Goal: Information Seeking & Learning: Learn about a topic

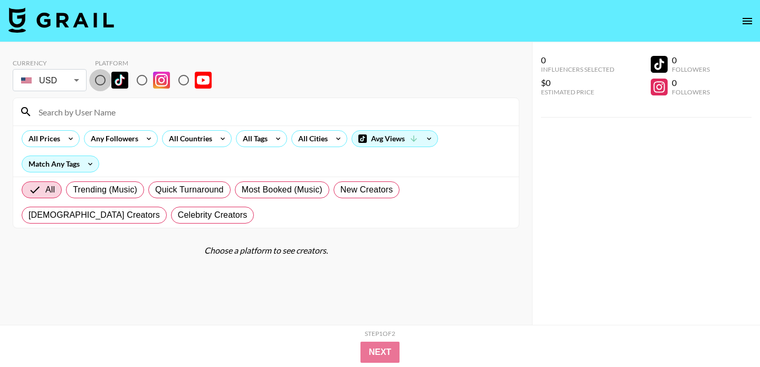
click at [99, 82] on input "radio" at bounding box center [100, 80] width 22 height 22
radio input "true"
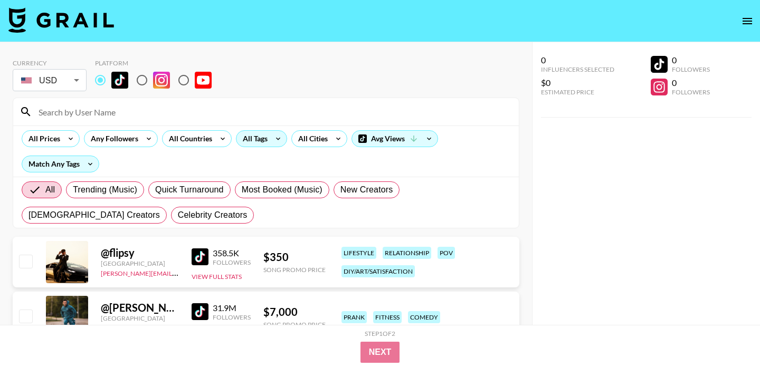
click at [262, 144] on div "All Tags" at bounding box center [252, 139] width 33 height 16
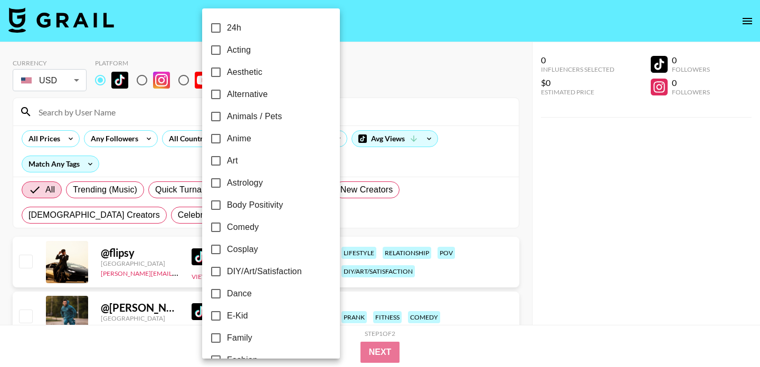
click at [242, 227] on span "Comedy" at bounding box center [243, 227] width 32 height 13
click at [227, 227] on input "Comedy" at bounding box center [216, 227] width 22 height 22
checkbox input "true"
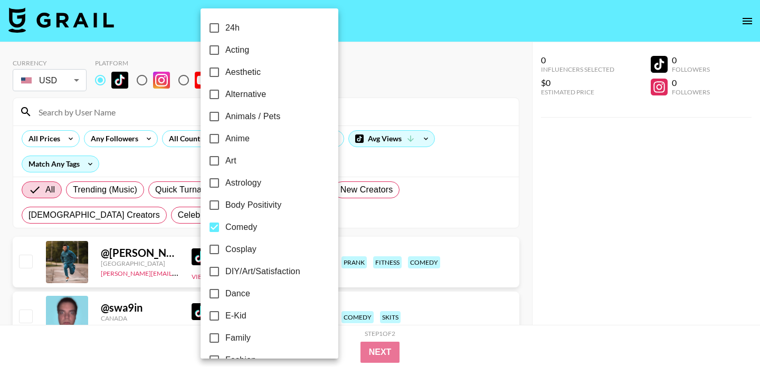
click at [372, 29] on div at bounding box center [380, 183] width 760 height 367
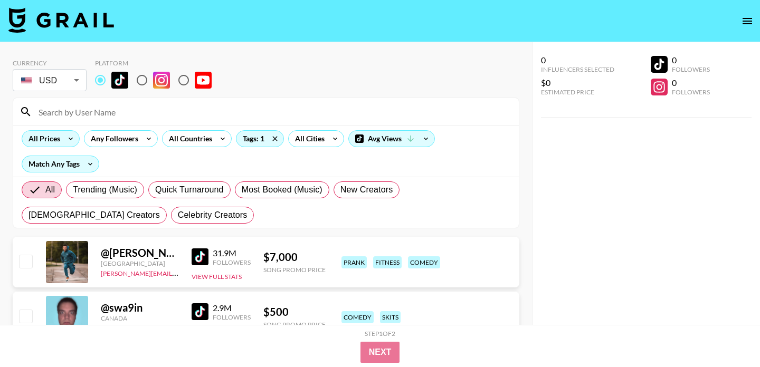
click at [65, 137] on icon at bounding box center [70, 139] width 17 height 16
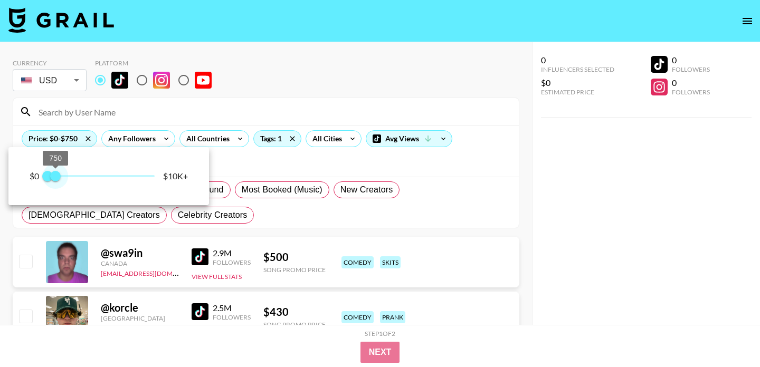
type input "500"
drag, startPoint x: 153, startPoint y: 178, endPoint x: 54, endPoint y: 178, distance: 98.7
click at [54, 178] on span "500" at bounding box center [52, 176] width 11 height 11
click at [323, 97] on div at bounding box center [380, 183] width 760 height 367
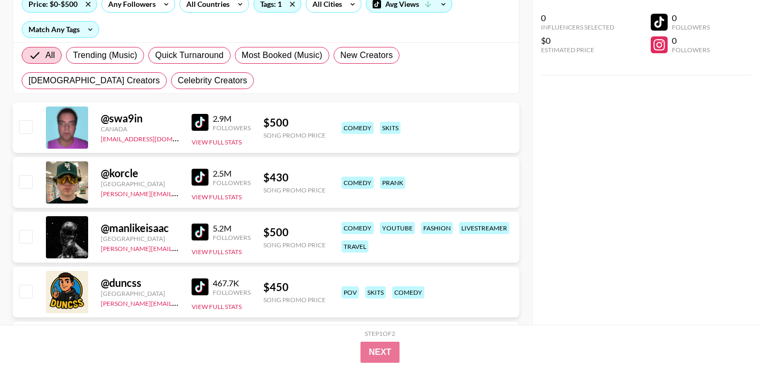
scroll to position [136, 0]
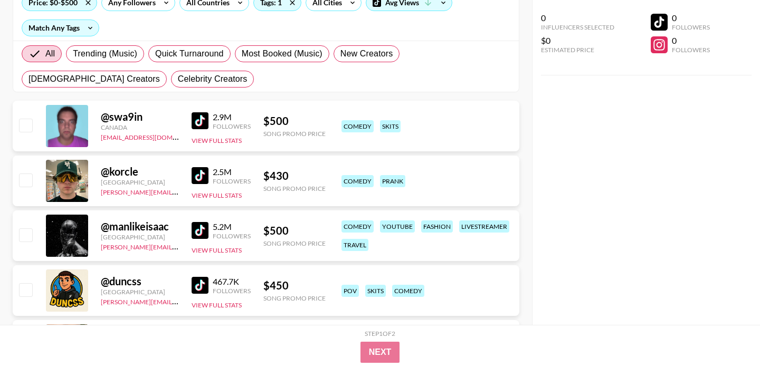
click at [204, 177] on img at bounding box center [200, 175] width 17 height 17
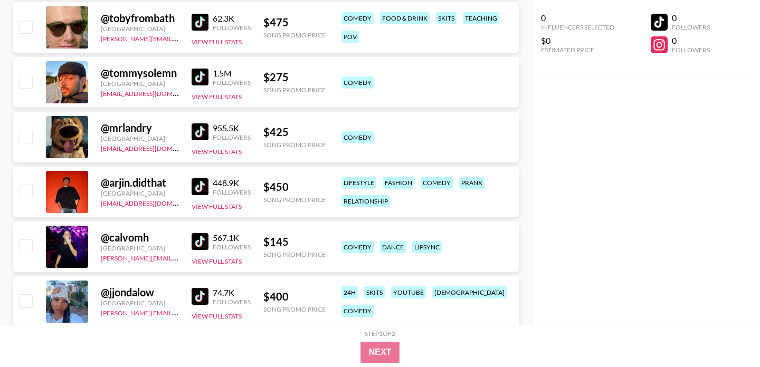
scroll to position [457, 0]
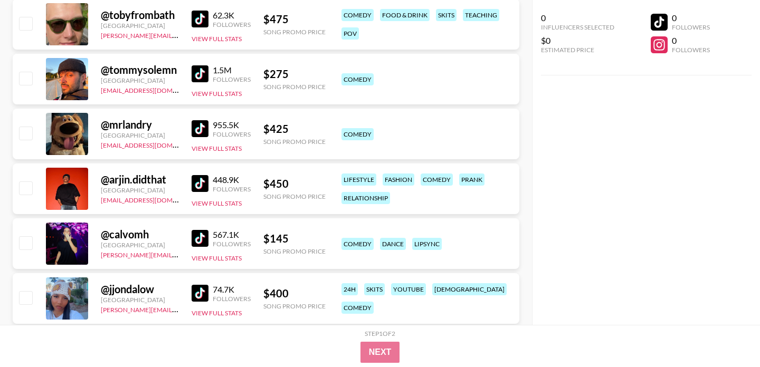
click at [199, 128] on img at bounding box center [200, 128] width 17 height 17
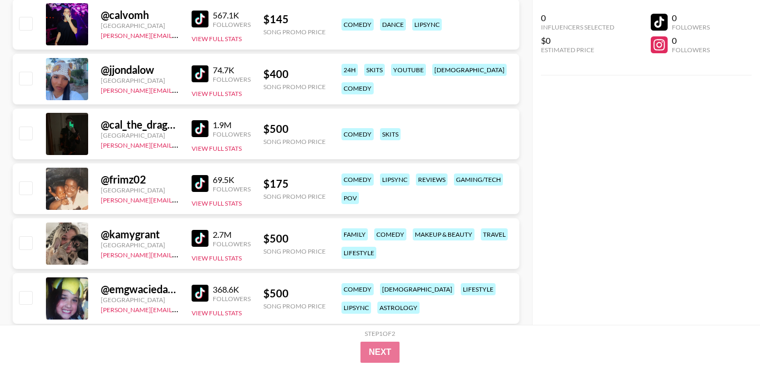
scroll to position [680, 0]
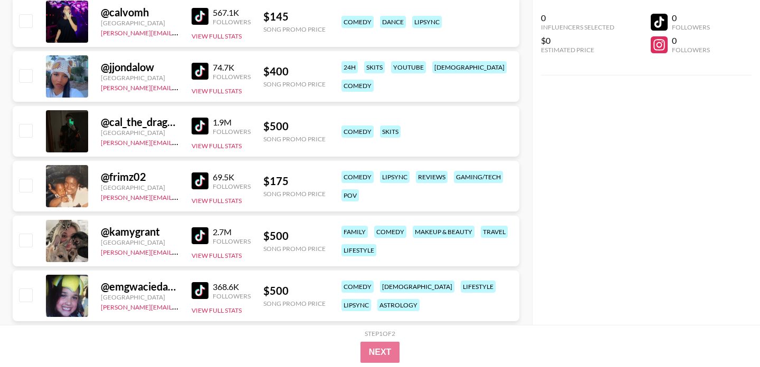
click at [205, 74] on img at bounding box center [200, 71] width 17 height 17
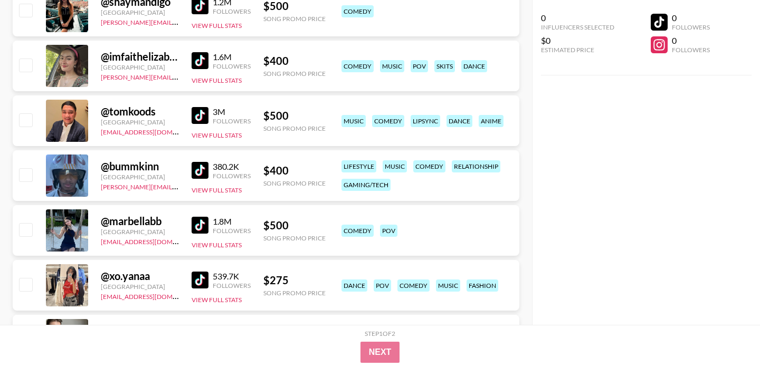
scroll to position [1075, 0]
click at [201, 165] on img at bounding box center [200, 169] width 17 height 17
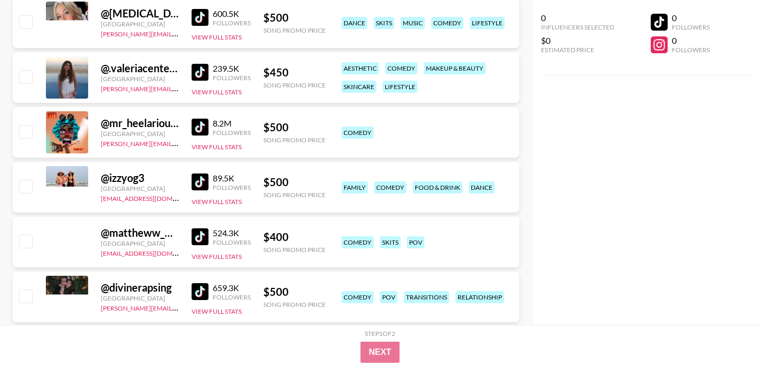
scroll to position [3337, 0]
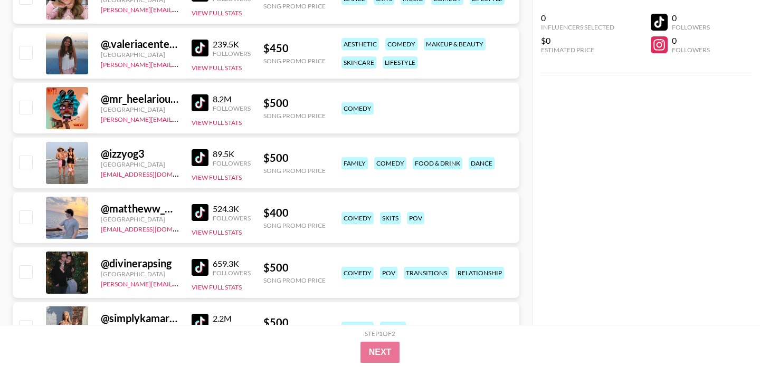
click at [204, 51] on img at bounding box center [200, 48] width 17 height 17
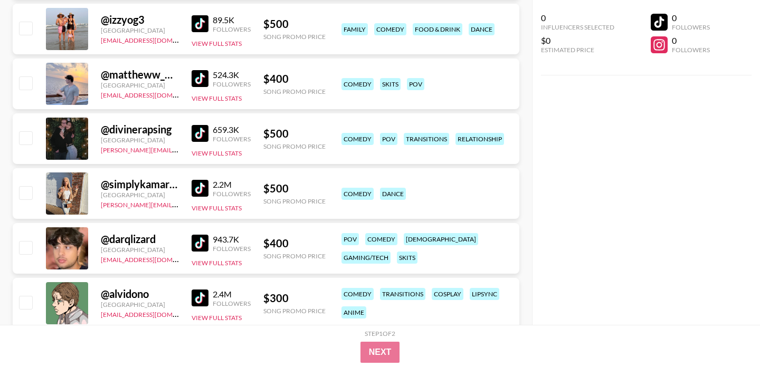
scroll to position [3472, 0]
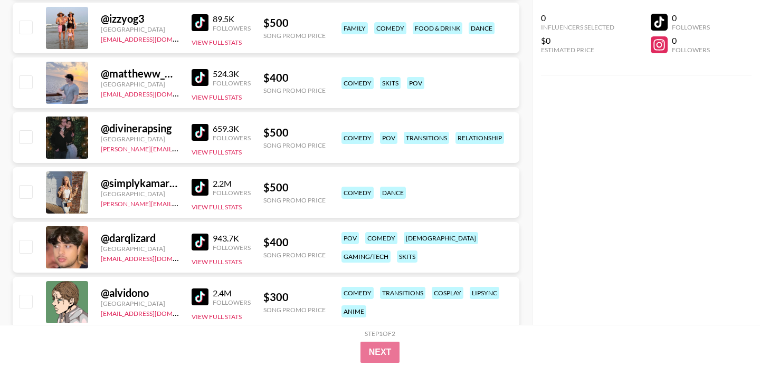
click at [203, 77] on img at bounding box center [200, 77] width 17 height 17
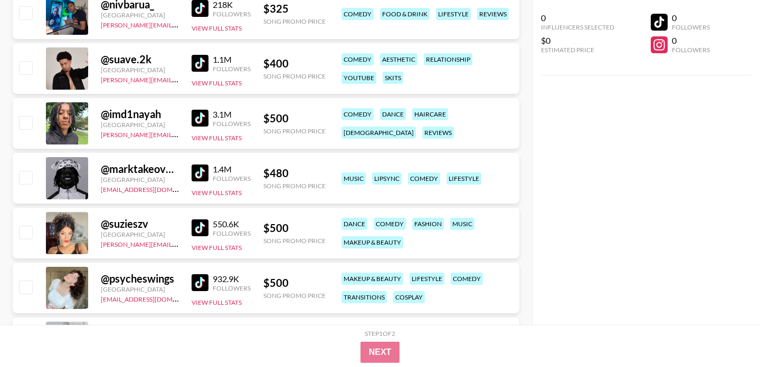
scroll to position [4050, 0]
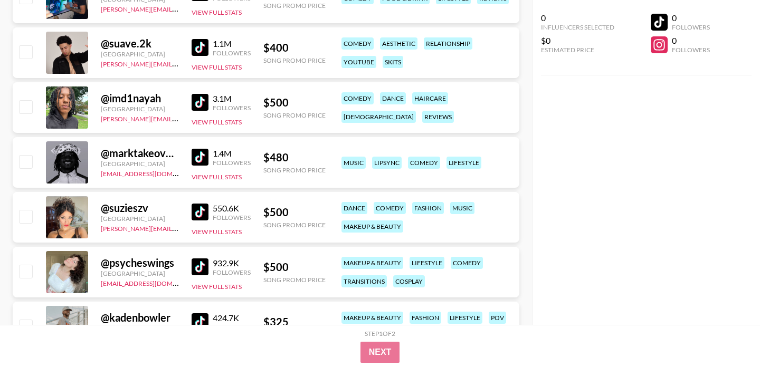
click at [202, 101] on img at bounding box center [200, 102] width 17 height 17
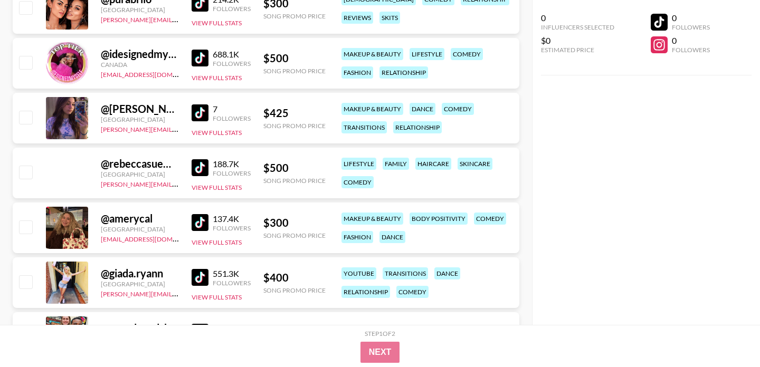
scroll to position [5723, 0]
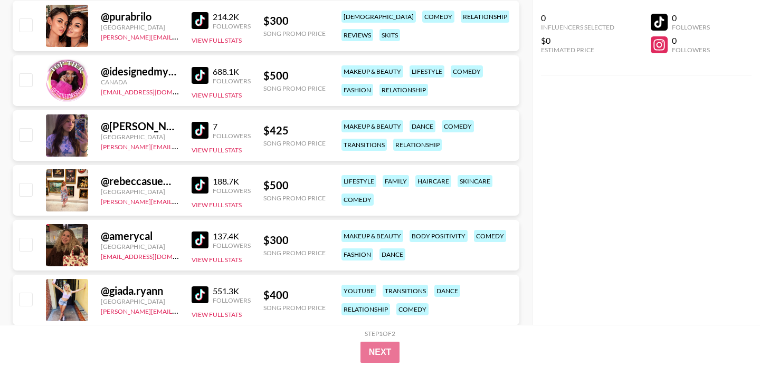
click at [199, 16] on img at bounding box center [200, 20] width 17 height 17
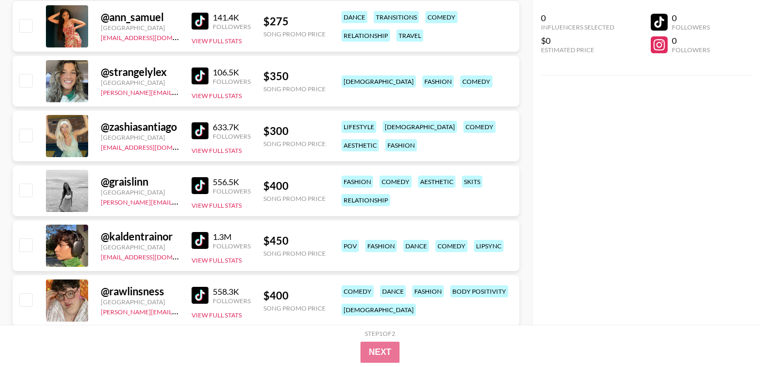
scroll to position [6110, 0]
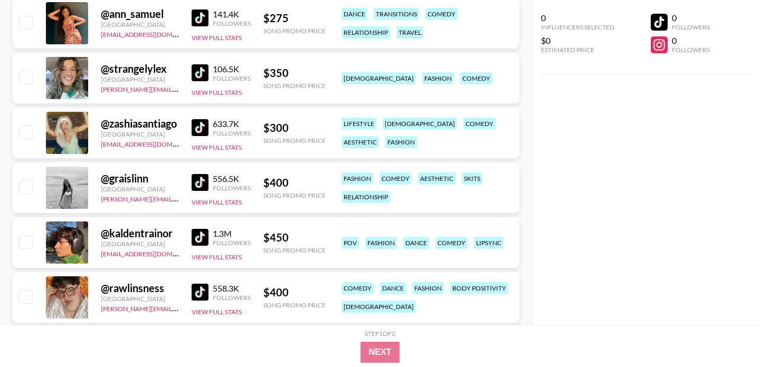
click at [202, 74] on img at bounding box center [200, 72] width 17 height 17
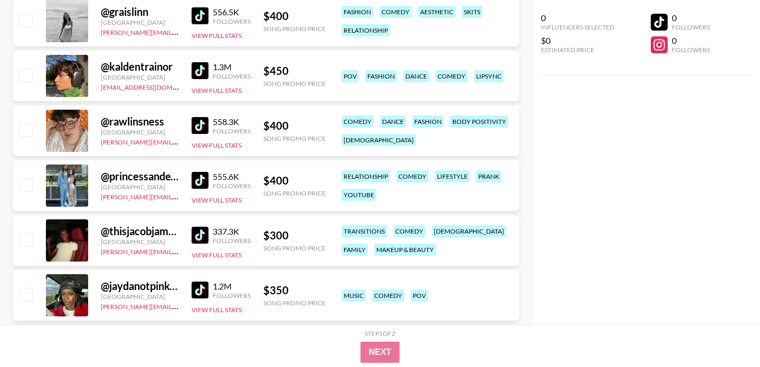
scroll to position [6277, 0]
click at [202, 73] on img at bounding box center [200, 70] width 17 height 17
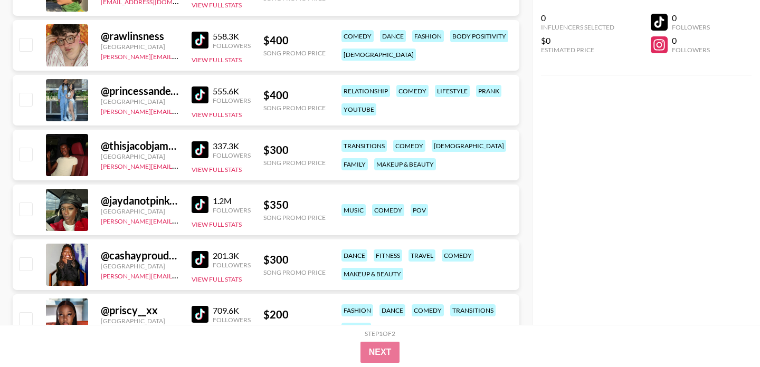
scroll to position [6363, 0]
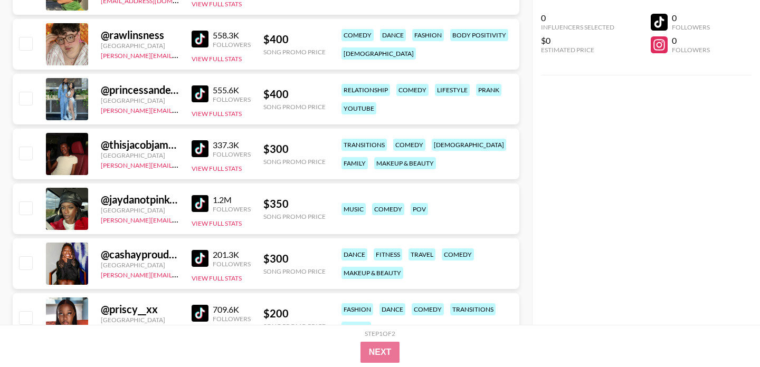
click at [203, 204] on img at bounding box center [200, 203] width 17 height 17
click at [199, 141] on img at bounding box center [200, 148] width 17 height 17
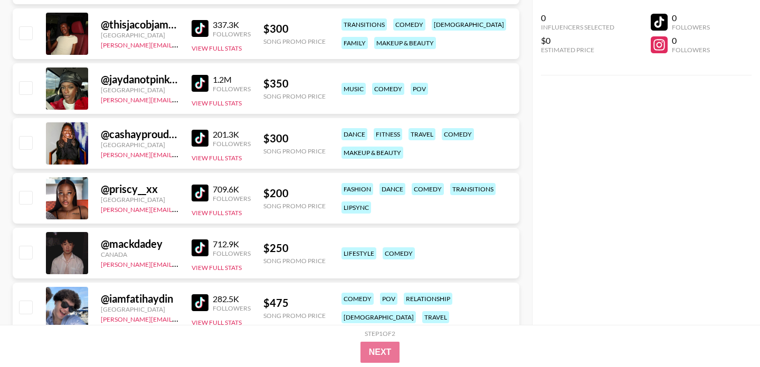
scroll to position [6484, 0]
click at [197, 135] on img at bounding box center [200, 137] width 17 height 17
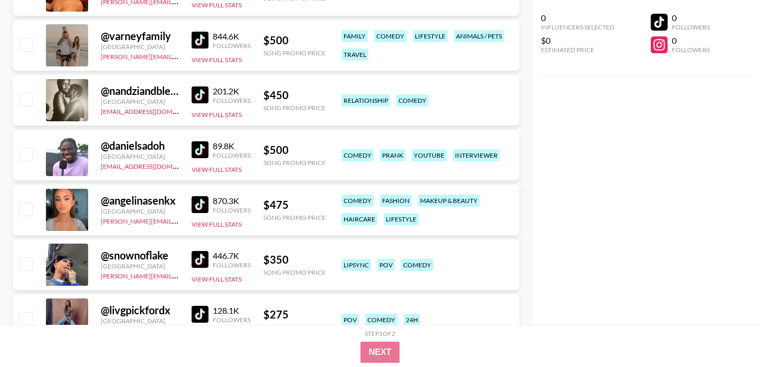
scroll to position [7186, 0]
click at [199, 143] on img at bounding box center [200, 149] width 17 height 17
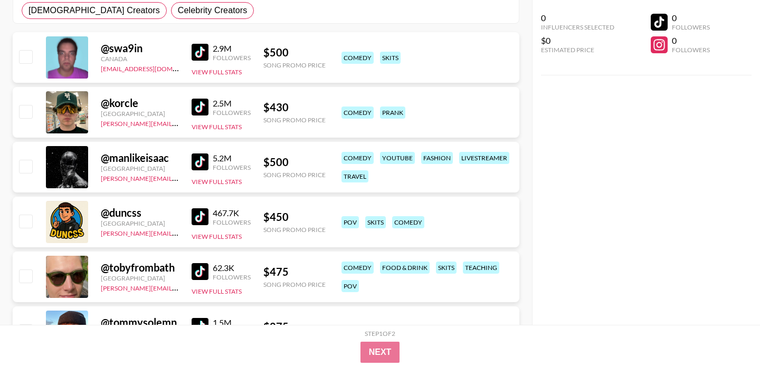
scroll to position [0, 0]
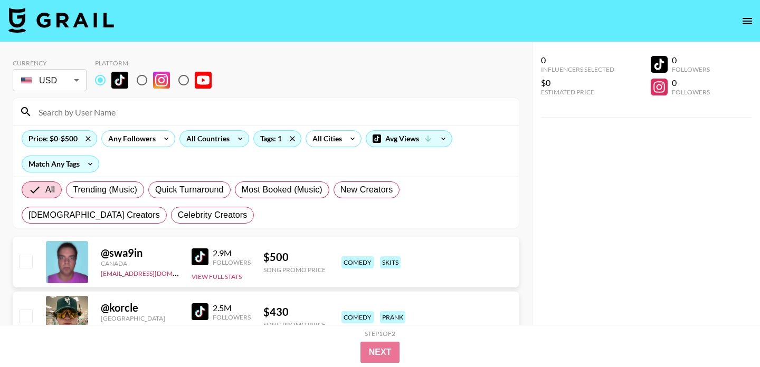
click at [221, 142] on div "All Countries" at bounding box center [206, 139] width 52 height 16
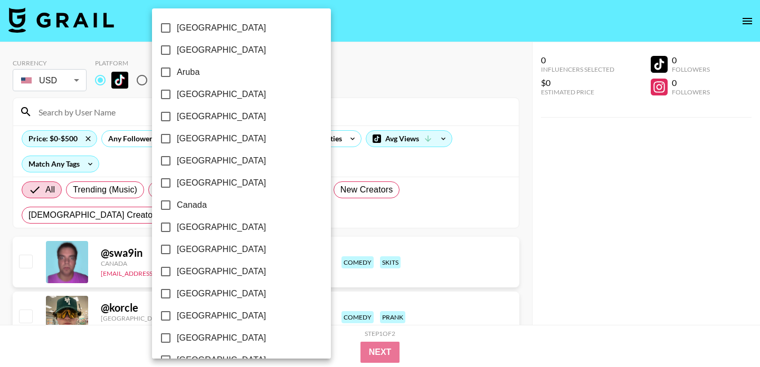
scroll to position [863, 0]
click at [212, 319] on span "[GEOGRAPHIC_DATA]" at bounding box center [221, 317] width 89 height 13
click at [177, 319] on input "[GEOGRAPHIC_DATA]" at bounding box center [166, 317] width 22 height 22
checkbox input "true"
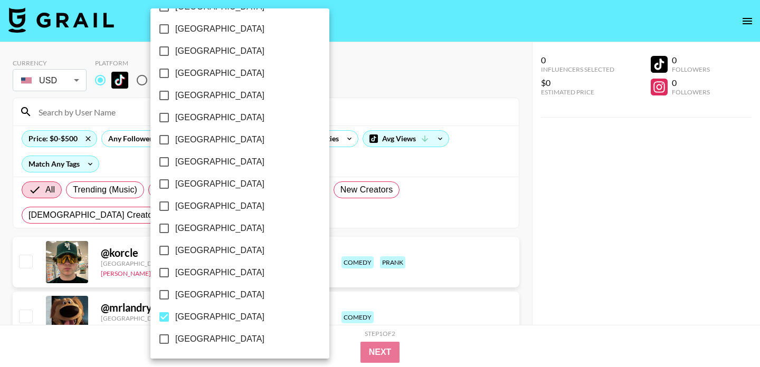
click at [398, 79] on div at bounding box center [380, 183] width 760 height 367
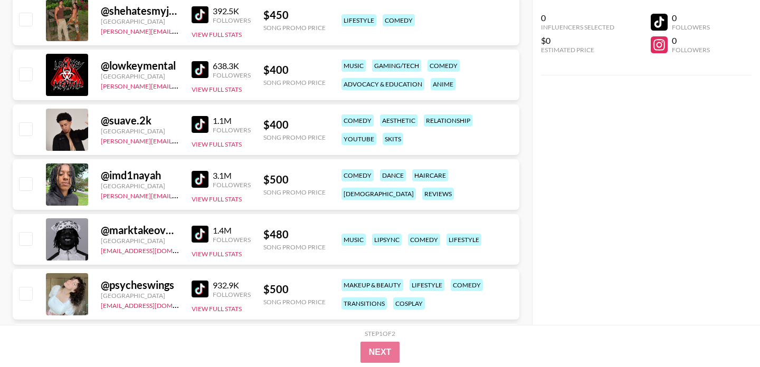
scroll to position [2100, 0]
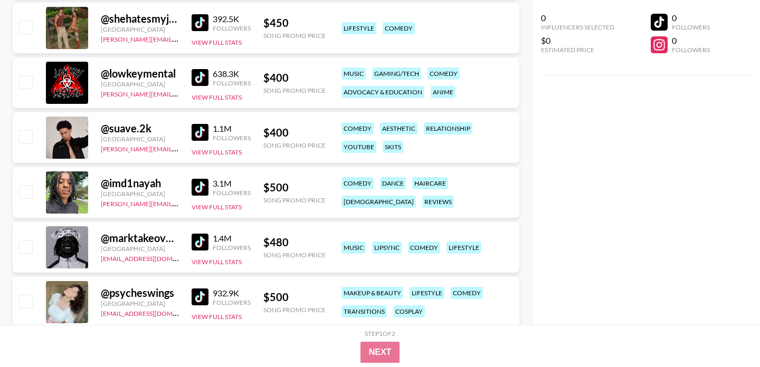
click at [199, 26] on img at bounding box center [200, 22] width 17 height 17
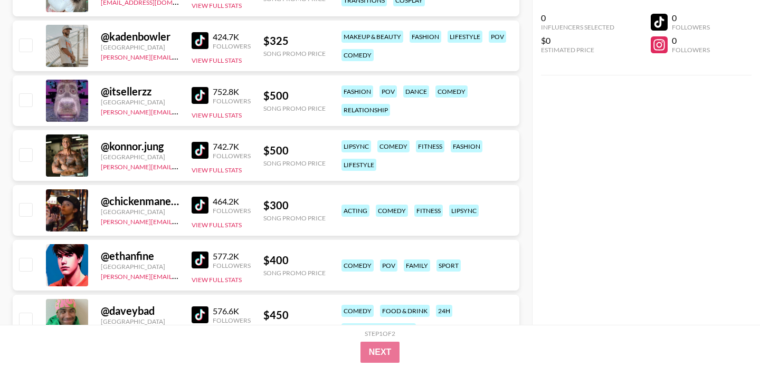
scroll to position [2412, 0]
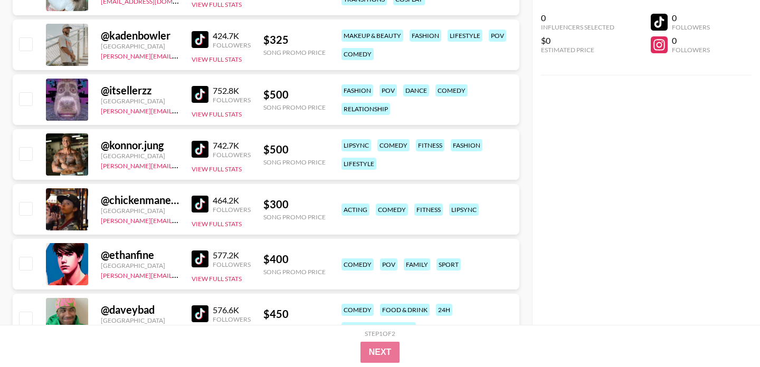
click at [208, 97] on link at bounding box center [202, 94] width 21 height 17
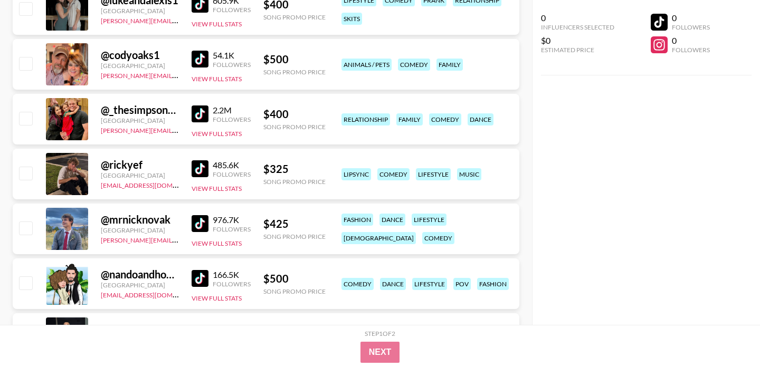
scroll to position [5082, 0]
click at [197, 171] on img at bounding box center [200, 168] width 17 height 17
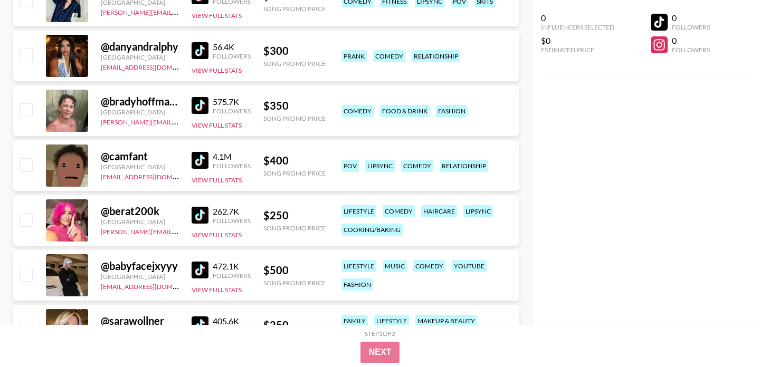
scroll to position [5804, 0]
click at [200, 103] on img at bounding box center [200, 105] width 17 height 17
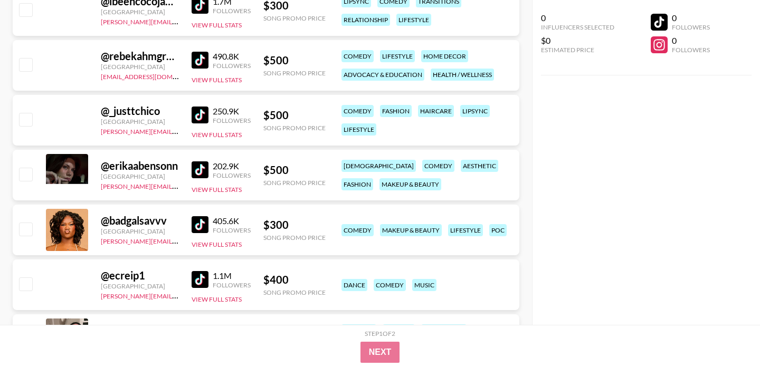
scroll to position [7111, 0]
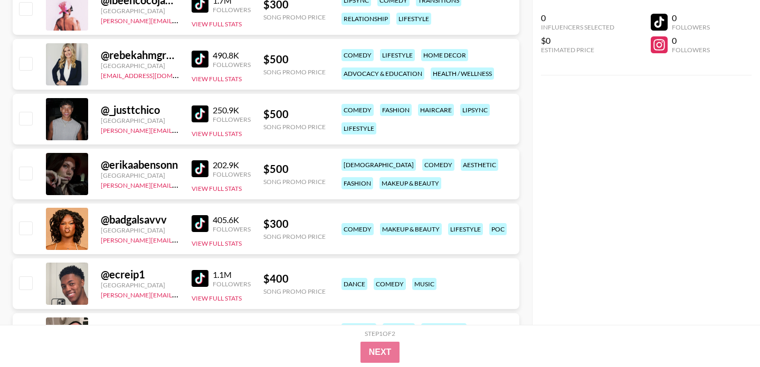
click at [200, 113] on img at bounding box center [200, 114] width 17 height 17
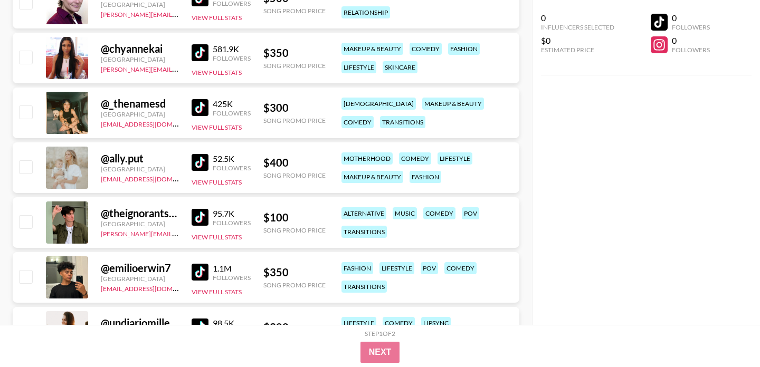
scroll to position [7559, 0]
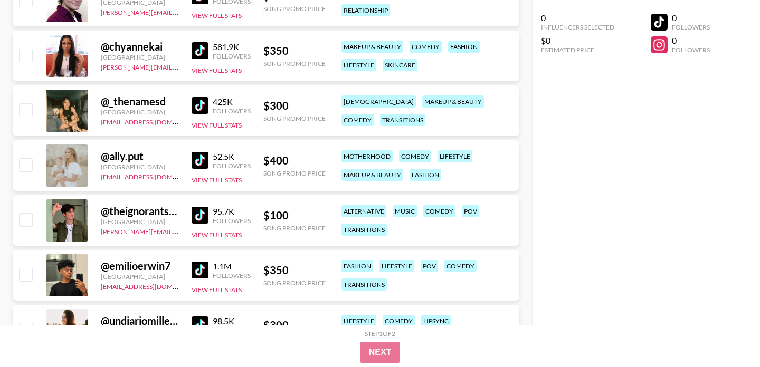
click at [199, 43] on img at bounding box center [200, 50] width 17 height 17
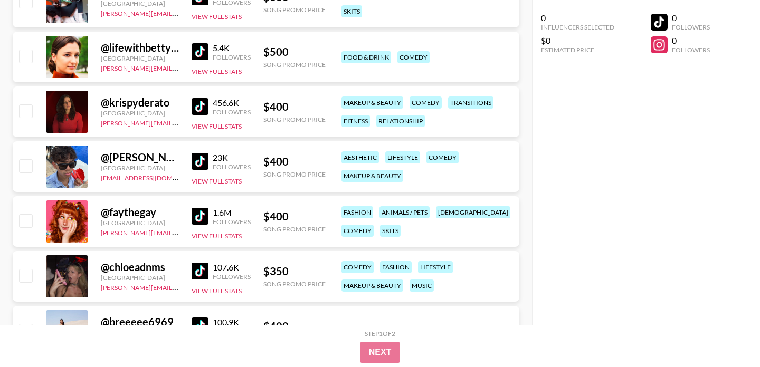
scroll to position [8108, 0]
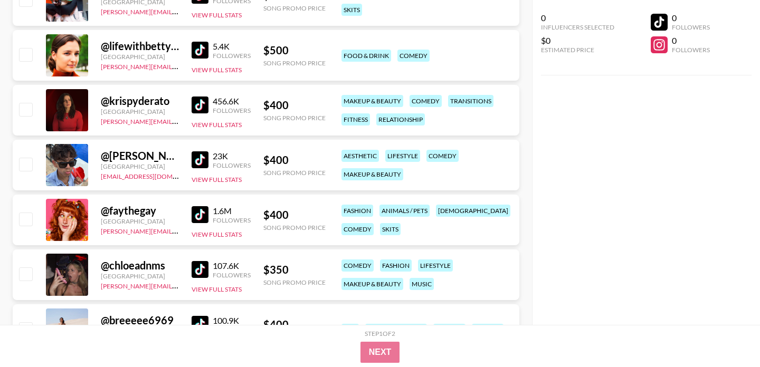
click at [198, 215] on img at bounding box center [200, 214] width 17 height 17
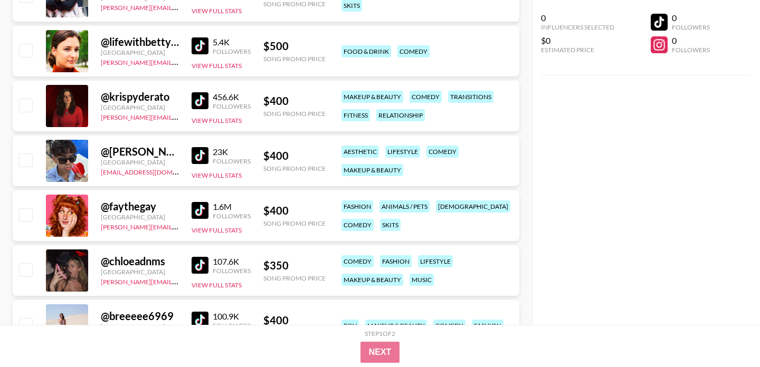
scroll to position [8113, 0]
click at [198, 268] on img at bounding box center [200, 264] width 17 height 17
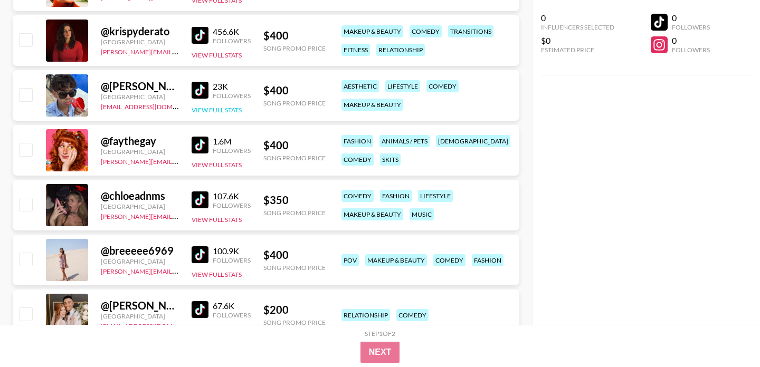
scroll to position [8178, 0]
click at [204, 88] on img at bounding box center [200, 89] width 17 height 17
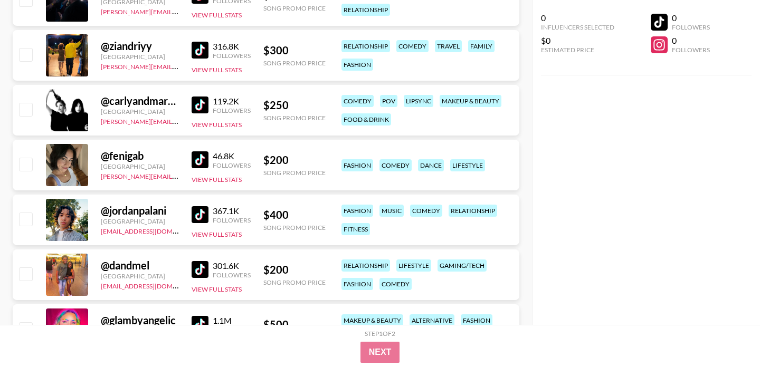
scroll to position [8562, 0]
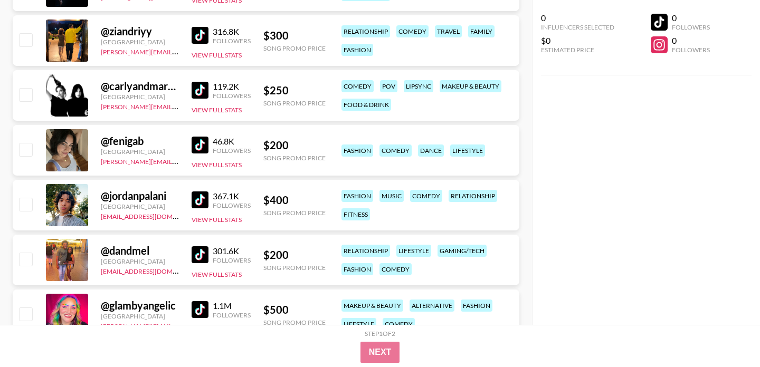
click at [202, 145] on img at bounding box center [200, 145] width 17 height 17
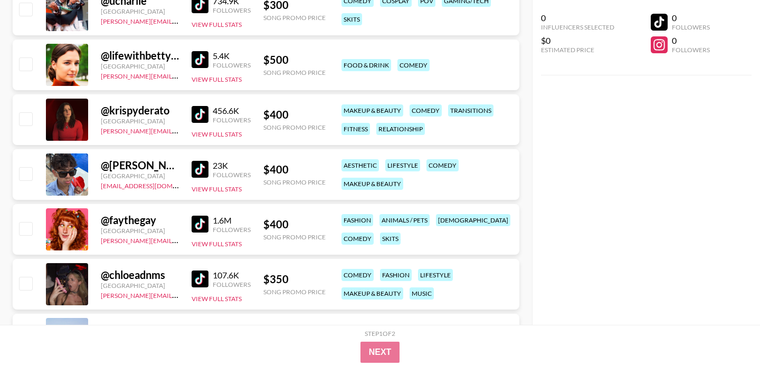
scroll to position [7904, 0]
